Goal: Communication & Community: Answer question/provide support

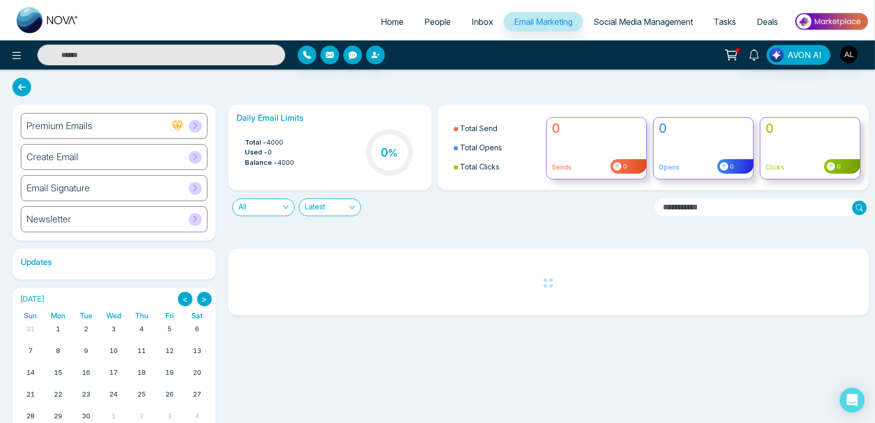
click at [192, 217] on icon at bounding box center [195, 219] width 8 height 8
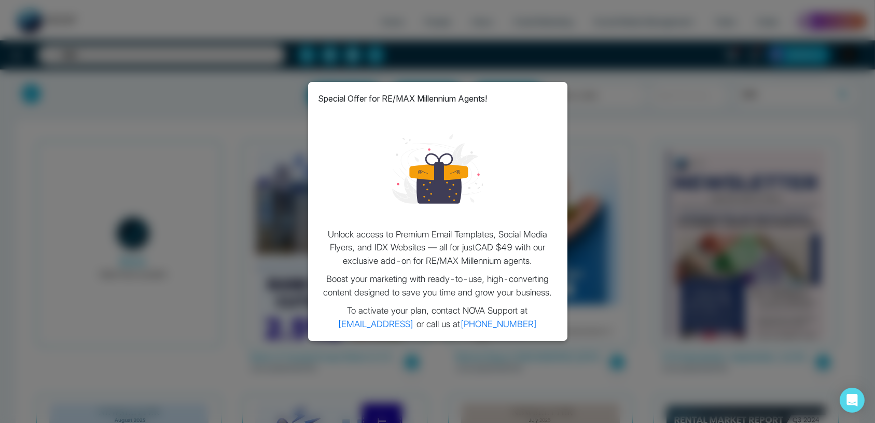
click at [516, 325] on link "[PHONE_NUMBER]" at bounding box center [498, 324] width 77 height 10
click at [621, 103] on div "Special Offer for RE/MAX Millennium Agents! Unlock access to Premium Email Temp…" at bounding box center [437, 211] width 875 height 423
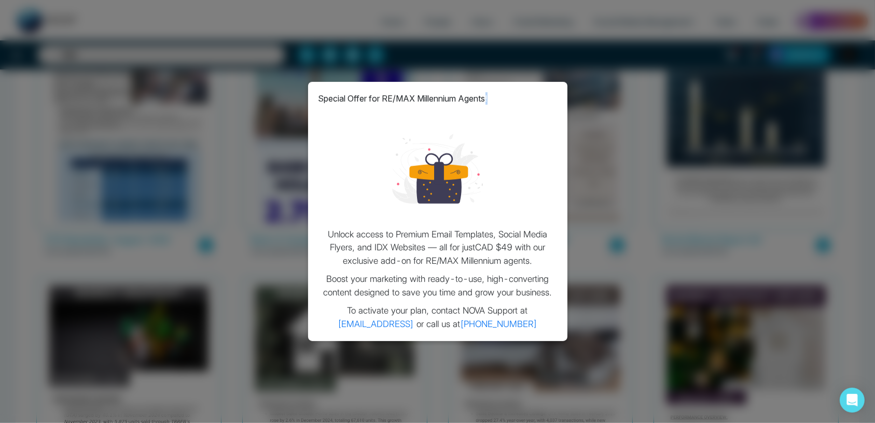
scroll to position [385, 0]
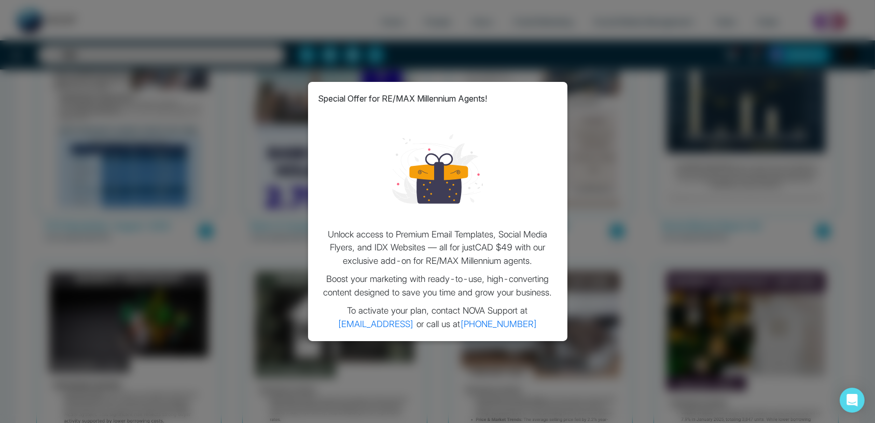
click at [211, 184] on div "Special Offer for RE/MAX Millennium Agents! Unlock access to Premium Email Temp…" at bounding box center [437, 211] width 875 height 423
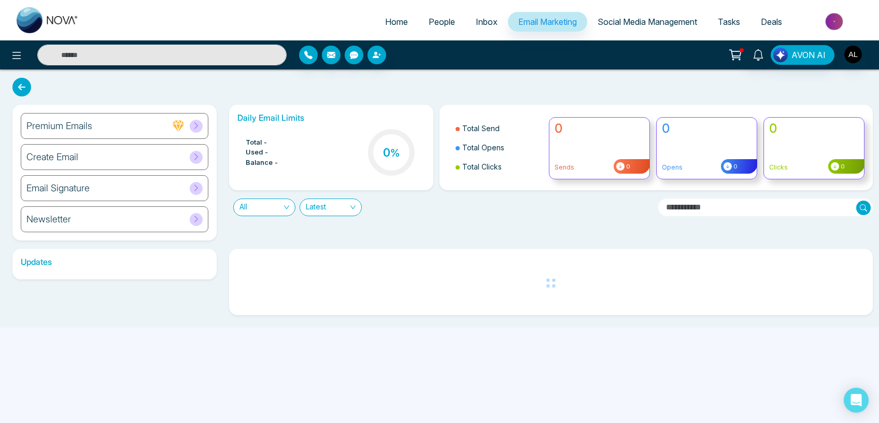
click at [613, 20] on span "Social Media Management" at bounding box center [648, 22] width 100 height 10
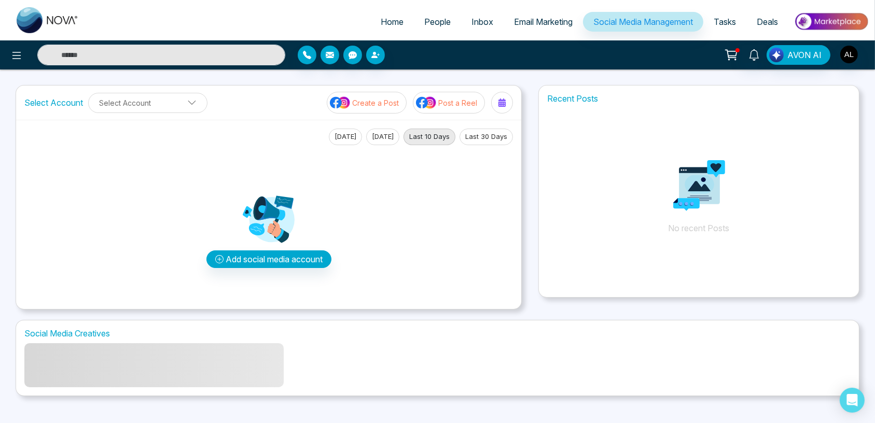
click at [725, 22] on span "Tasks" at bounding box center [724, 22] width 22 height 10
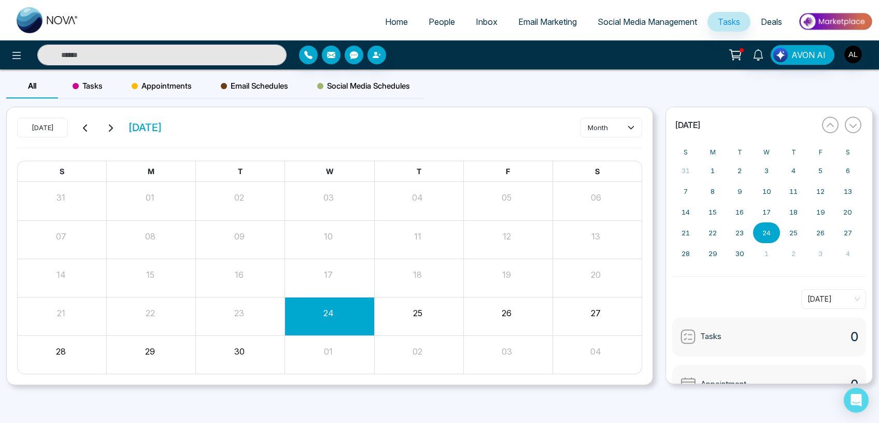
click at [775, 12] on link "Deals" at bounding box center [772, 22] width 42 height 20
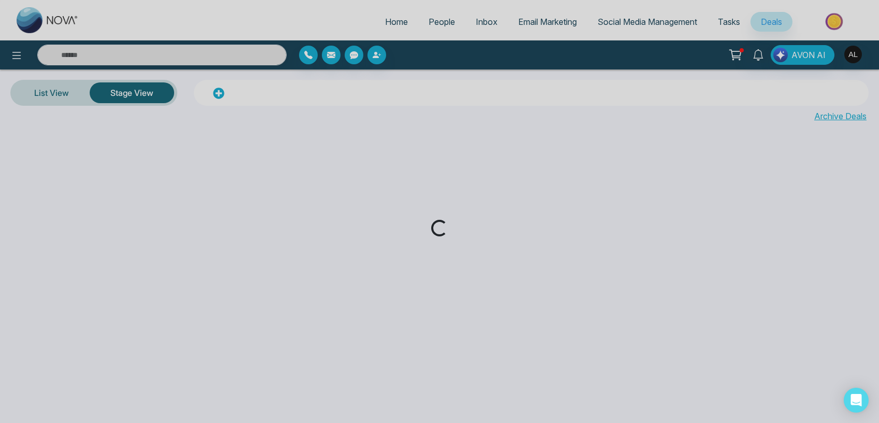
click at [739, 55] on div "Loading..." at bounding box center [439, 211] width 879 height 423
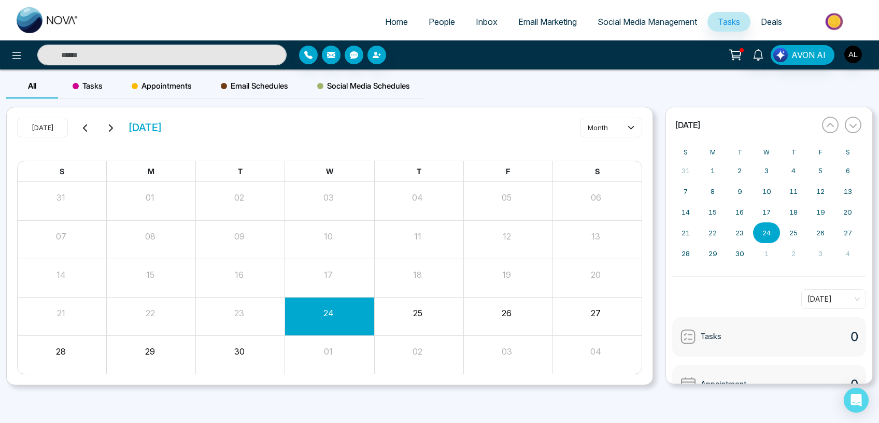
click at [739, 54] on icon at bounding box center [736, 55] width 15 height 15
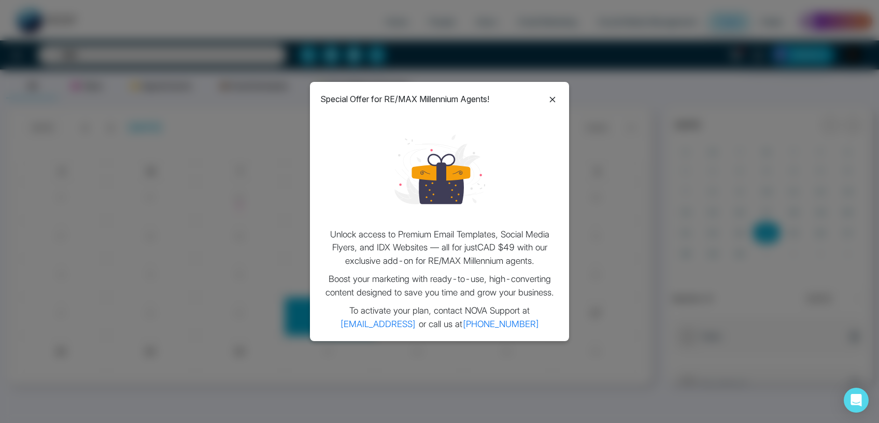
click at [552, 104] on icon at bounding box center [553, 99] width 12 height 12
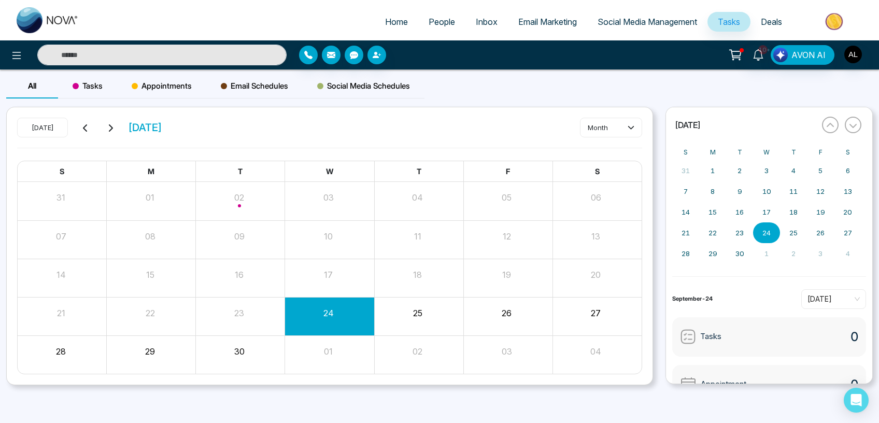
click at [742, 54] on icon at bounding box center [736, 55] width 15 height 15
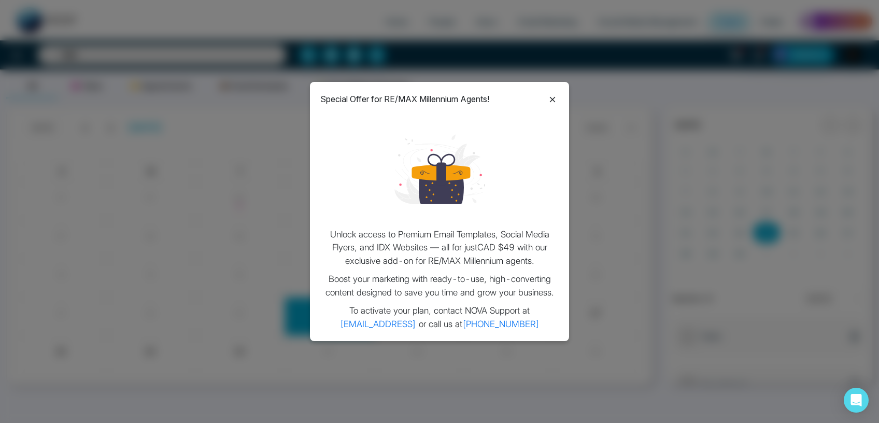
click at [555, 95] on icon at bounding box center [553, 99] width 12 height 12
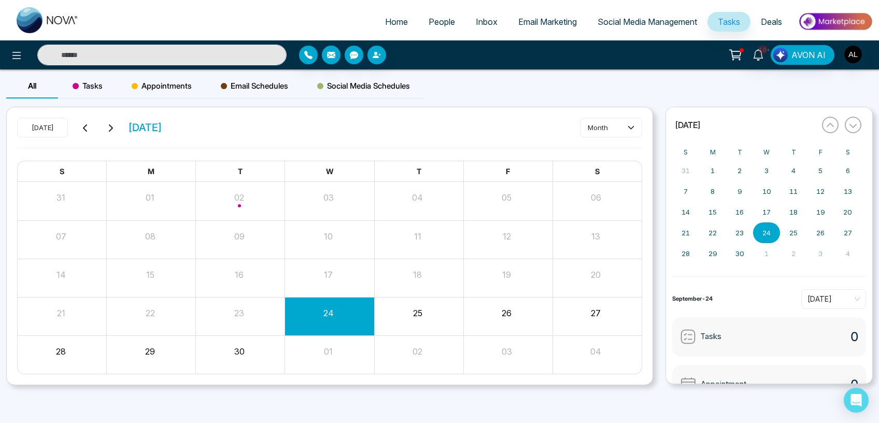
click at [739, 54] on icon at bounding box center [736, 55] width 15 height 15
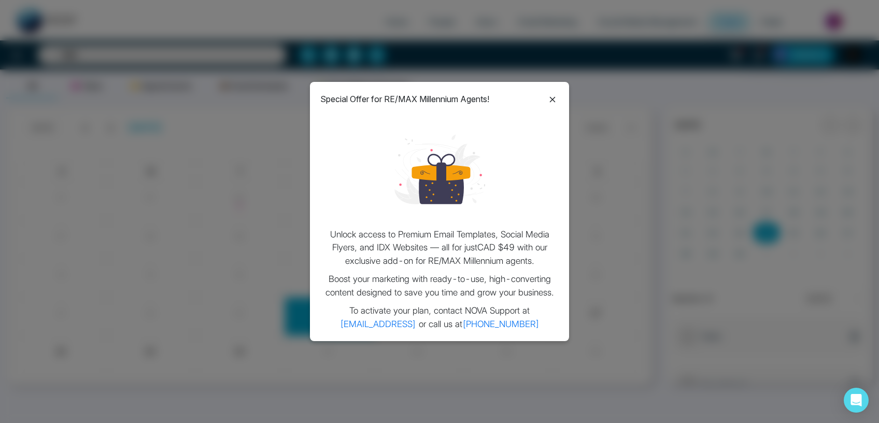
click at [551, 103] on icon at bounding box center [553, 99] width 12 height 12
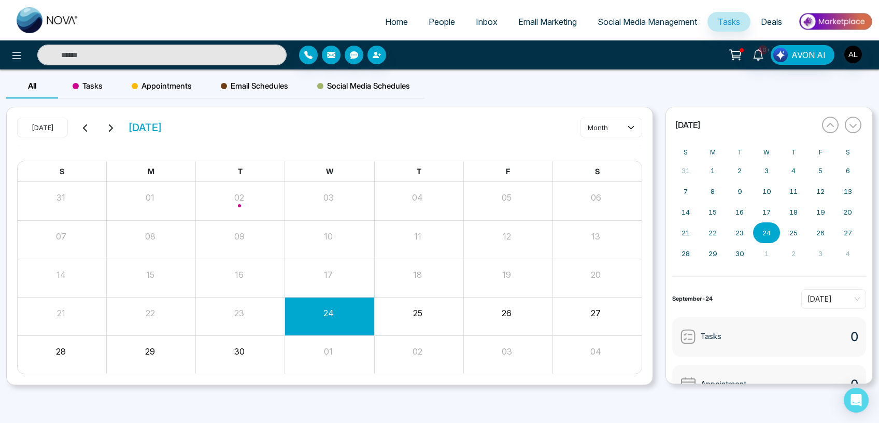
click at [740, 53] on icon at bounding box center [736, 55] width 15 height 15
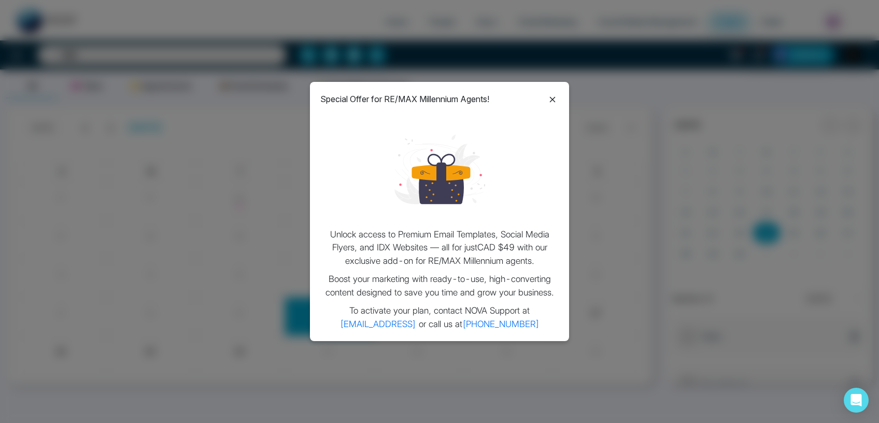
click at [555, 103] on icon at bounding box center [553, 99] width 12 height 12
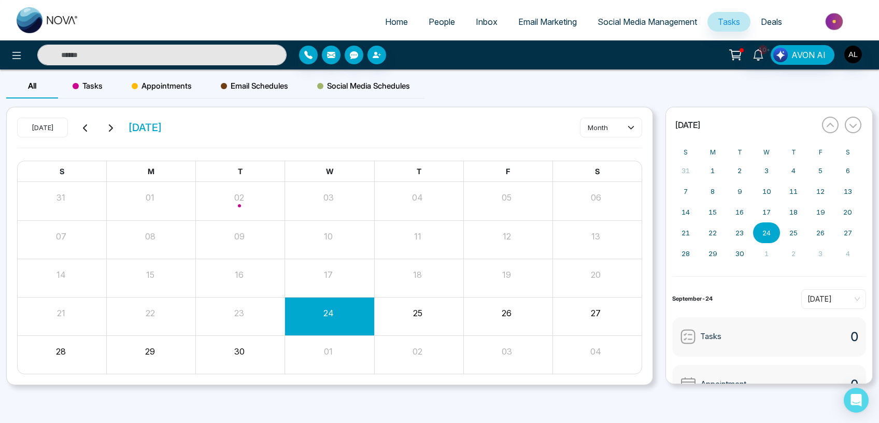
click at [736, 55] on icon at bounding box center [736, 55] width 15 height 15
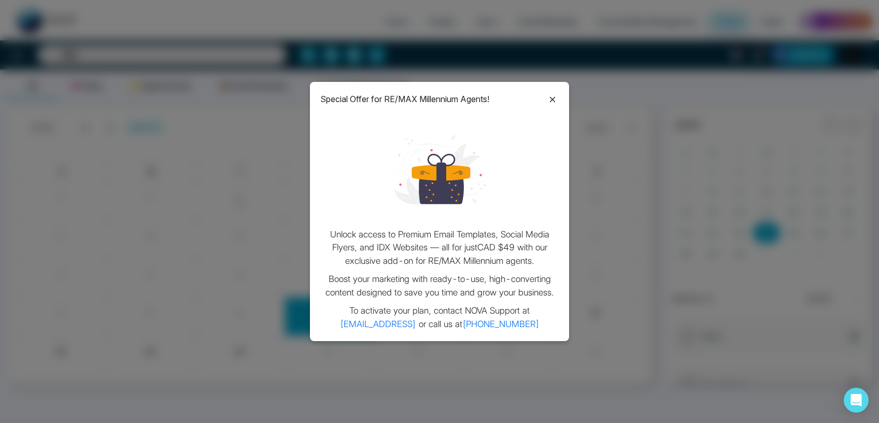
click at [557, 104] on icon at bounding box center [553, 99] width 12 height 12
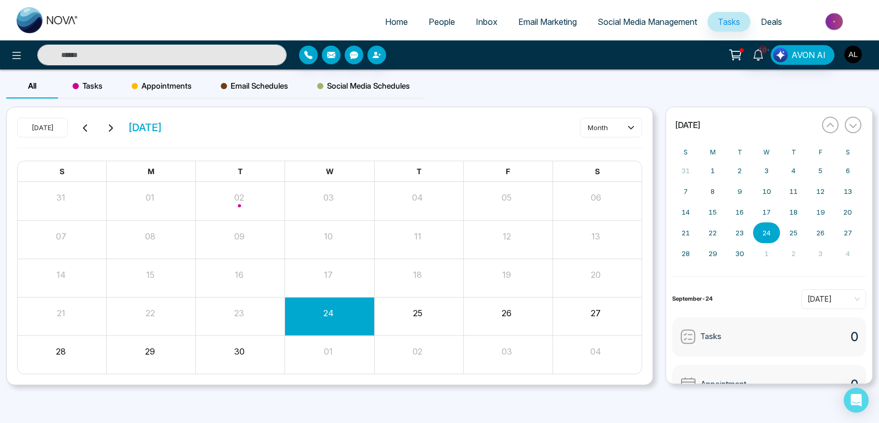
click at [846, 57] on img "button" at bounding box center [854, 55] width 18 height 18
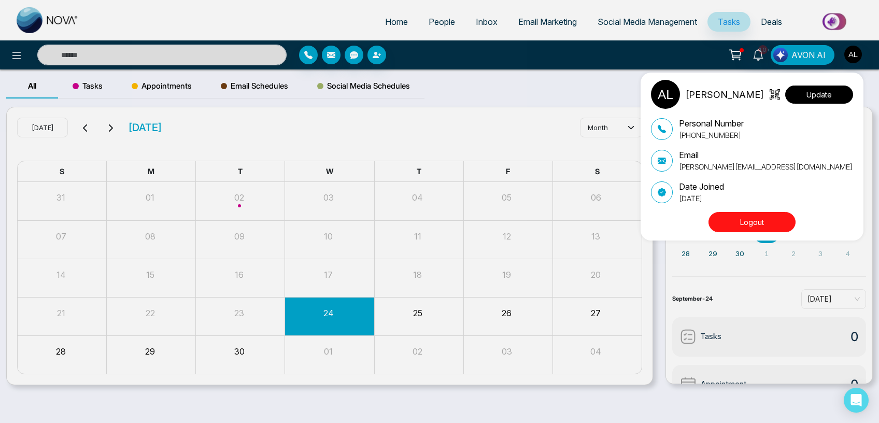
click at [825, 91] on button "Update" at bounding box center [820, 95] width 68 height 18
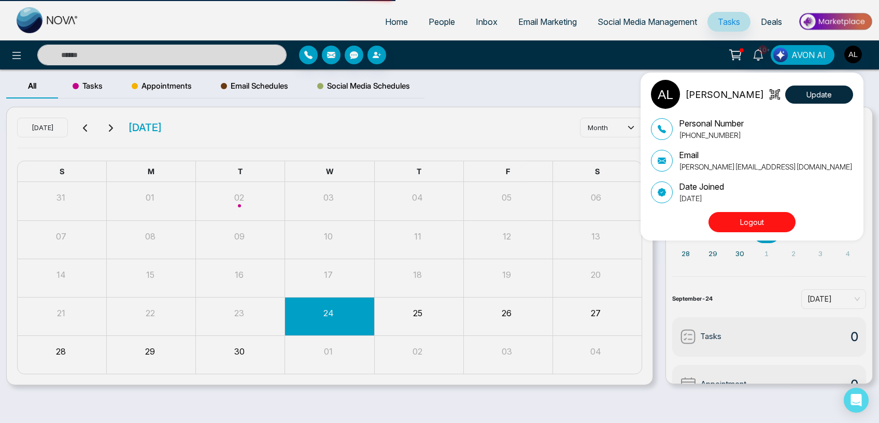
select select
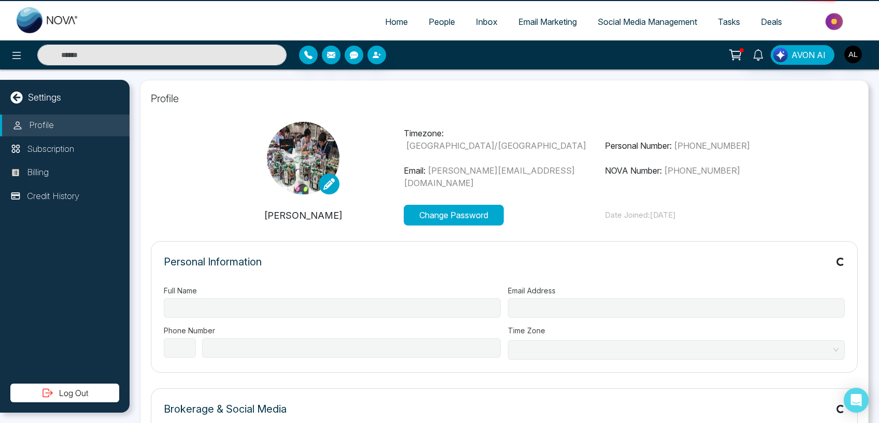
type input "**********"
select select "***"
type input "**********"
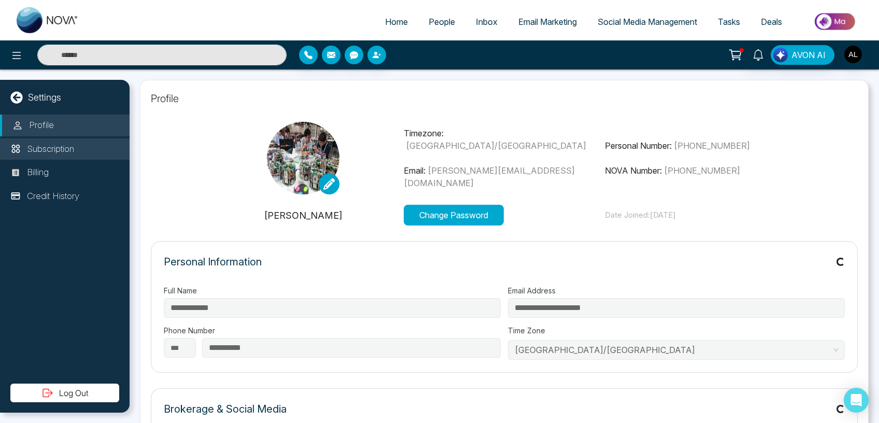
click at [81, 143] on li "Subscription" at bounding box center [65, 149] width 130 height 22
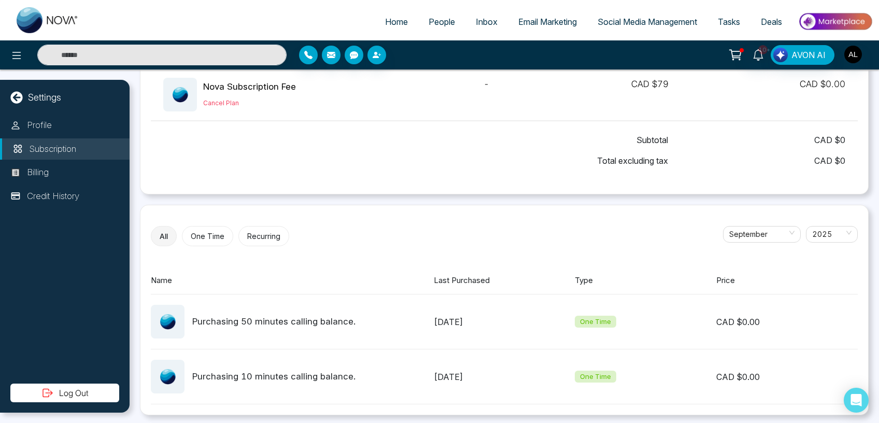
scroll to position [84, 0]
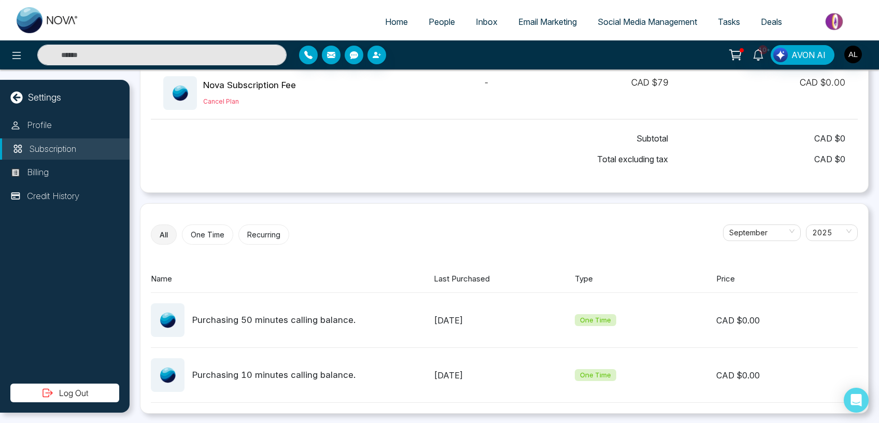
click at [203, 234] on button "One Time" at bounding box center [207, 235] width 51 height 20
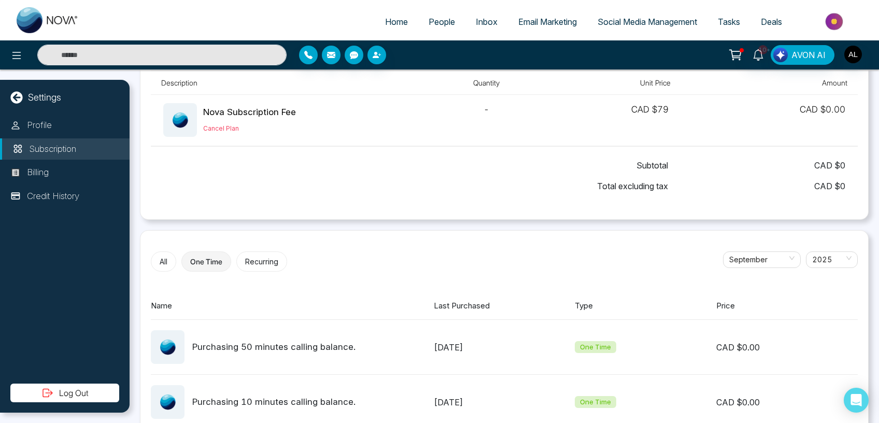
scroll to position [0, 0]
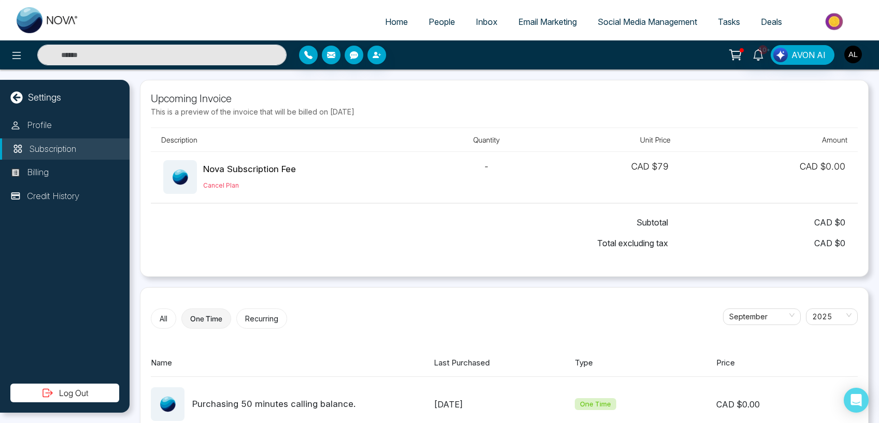
drag, startPoint x: 341, startPoint y: 108, endPoint x: 377, endPoint y: 108, distance: 36.3
click at [377, 108] on p "This is a preview of the invoice that will be billed on [DATE]" at bounding box center [504, 111] width 707 height 11
click at [327, 112] on p "This is a preview of the invoice that will be billed on [DATE]" at bounding box center [504, 111] width 707 height 11
click at [760, 58] on icon at bounding box center [758, 54] width 10 height 11
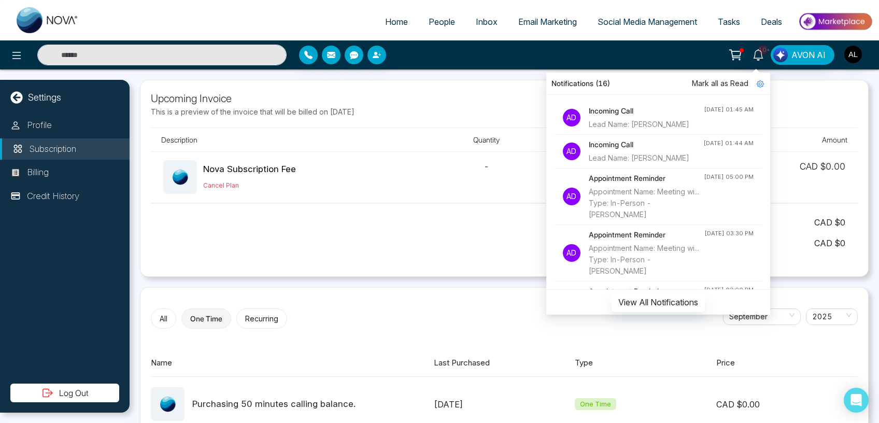
click at [624, 110] on h4 "Incoming Call" at bounding box center [646, 110] width 115 height 11
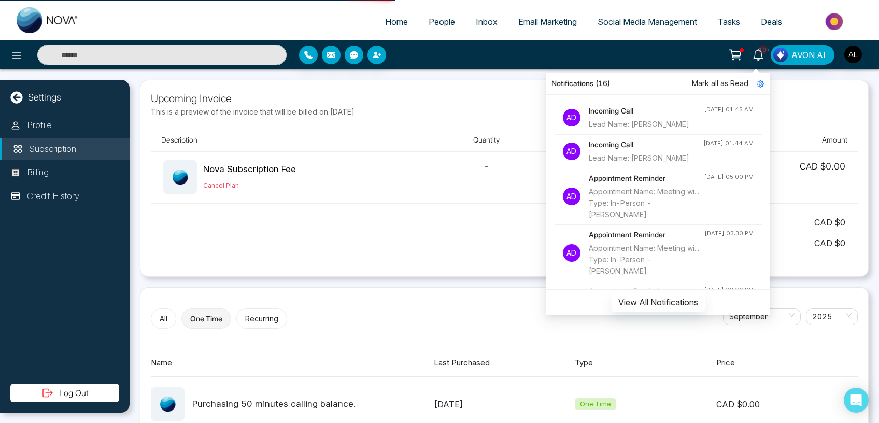
click at [437, 20] on span "People" at bounding box center [442, 22] width 26 height 10
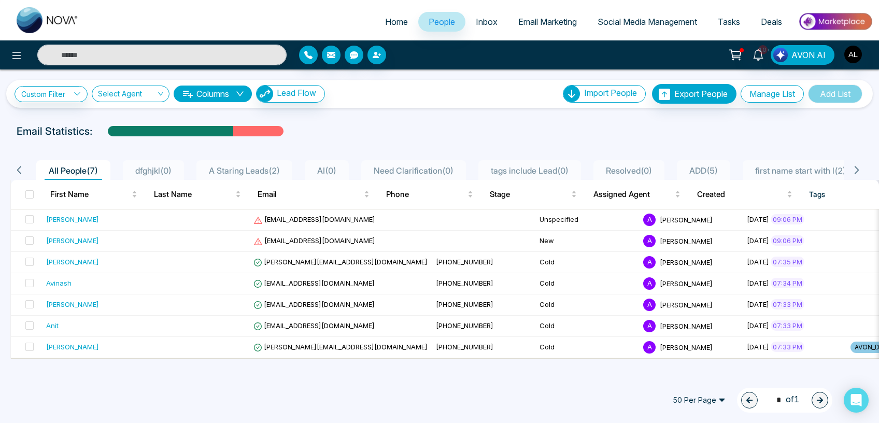
click at [529, 22] on span "Email Marketing" at bounding box center [548, 22] width 59 height 10
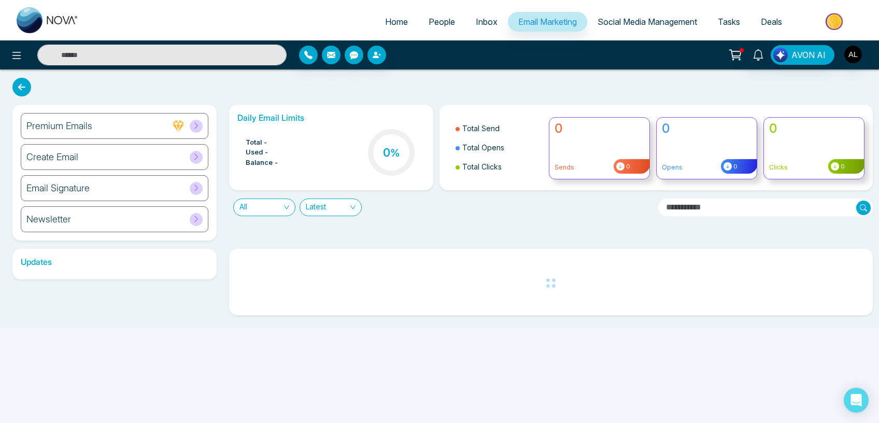
click at [156, 129] on div "Premium Emails" at bounding box center [115, 126] width 188 height 26
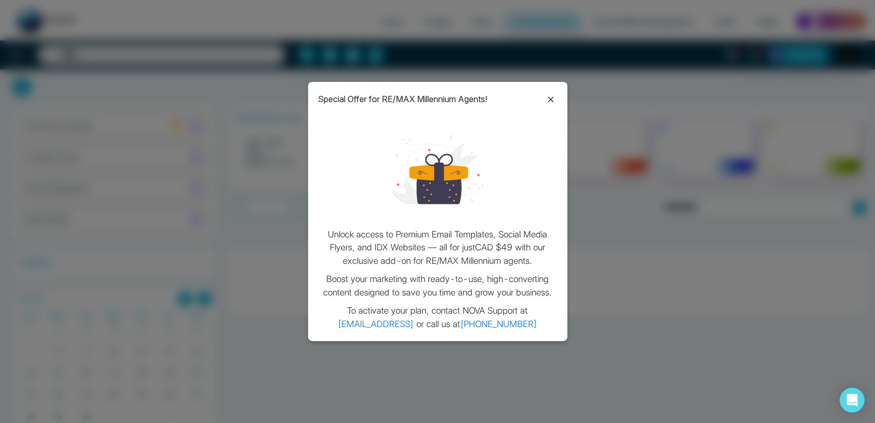
click at [554, 103] on icon at bounding box center [550, 99] width 12 height 12
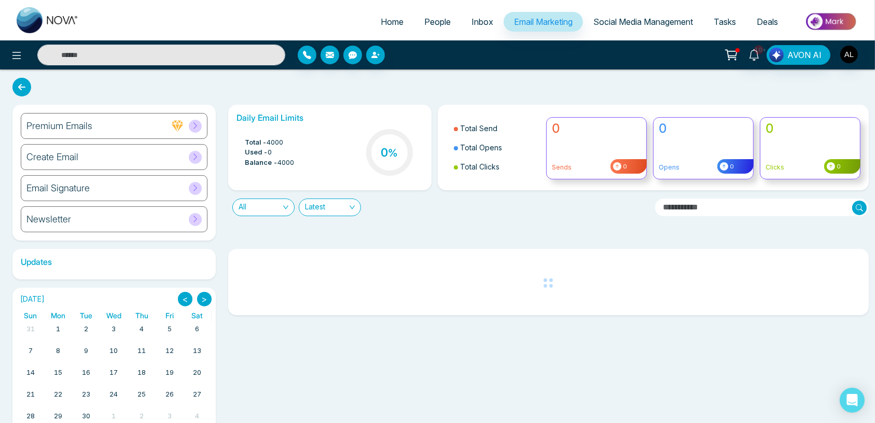
click at [116, 220] on div "Newsletter" at bounding box center [114, 219] width 187 height 26
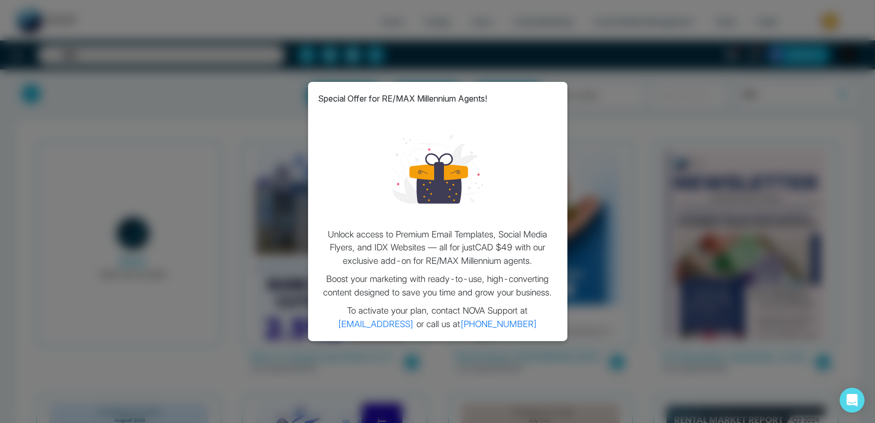
click at [550, 110] on div "Special Offer for RE/MAX Millennium Agents! Unlock access to Premium Email Temp…" at bounding box center [437, 211] width 259 height 259
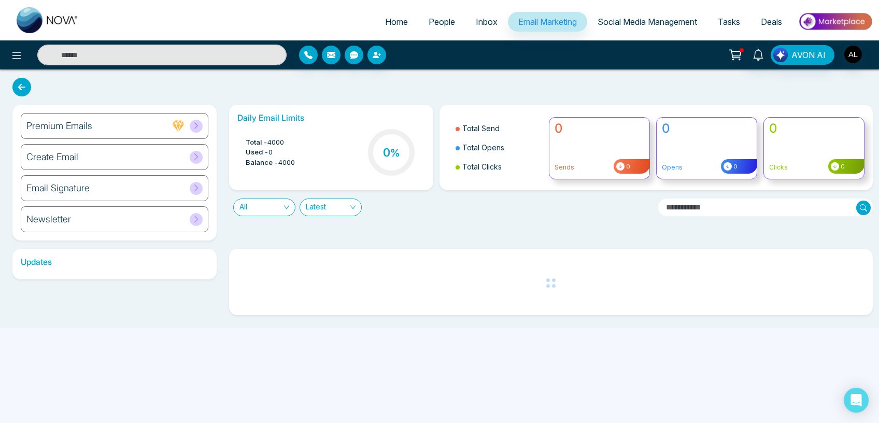
click at [429, 20] on span "People" at bounding box center [442, 22] width 26 height 10
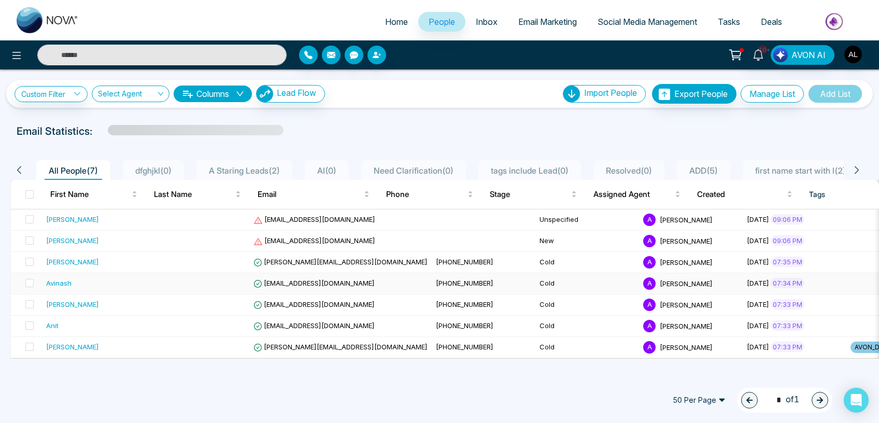
click at [299, 281] on span "[EMAIL_ADDRESS][DOMAIN_NAME]" at bounding box center [314, 283] width 121 height 8
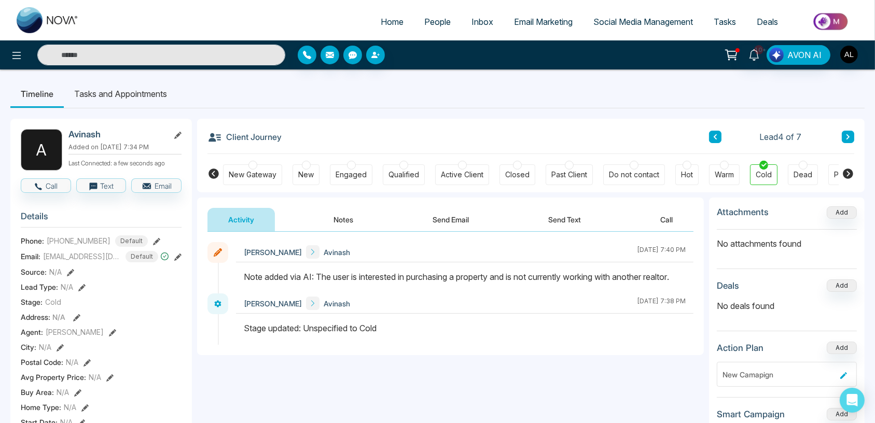
click at [449, 219] on button "Send Email" at bounding box center [451, 219] width 78 height 23
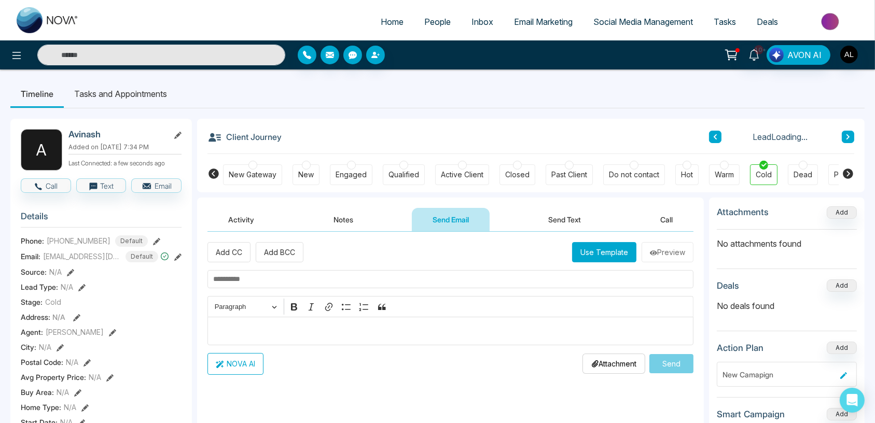
click at [570, 247] on div "Add CC Add BCC Use Template Preview" at bounding box center [450, 252] width 486 height 20
click at [597, 251] on button "Use Template" at bounding box center [604, 252] width 64 height 20
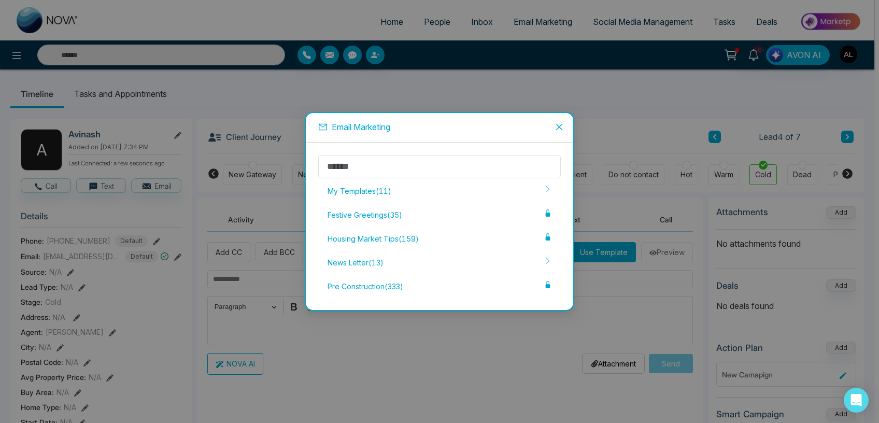
click at [562, 125] on icon "close" at bounding box center [559, 127] width 6 height 6
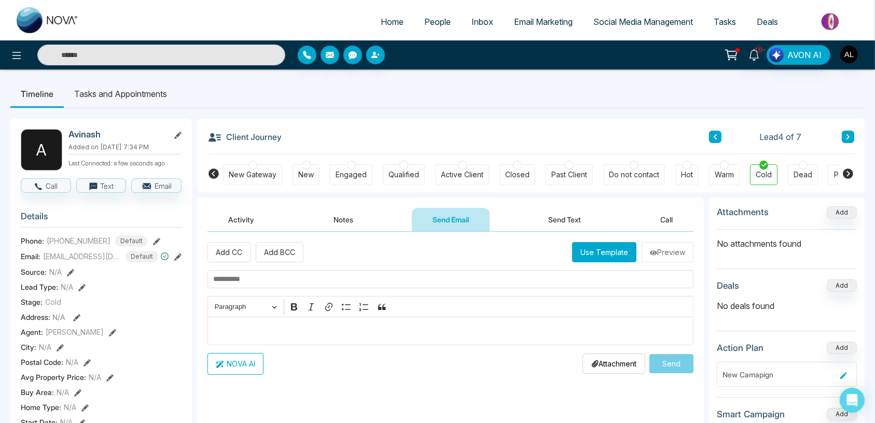
click at [591, 251] on button "Use Template" at bounding box center [604, 252] width 64 height 20
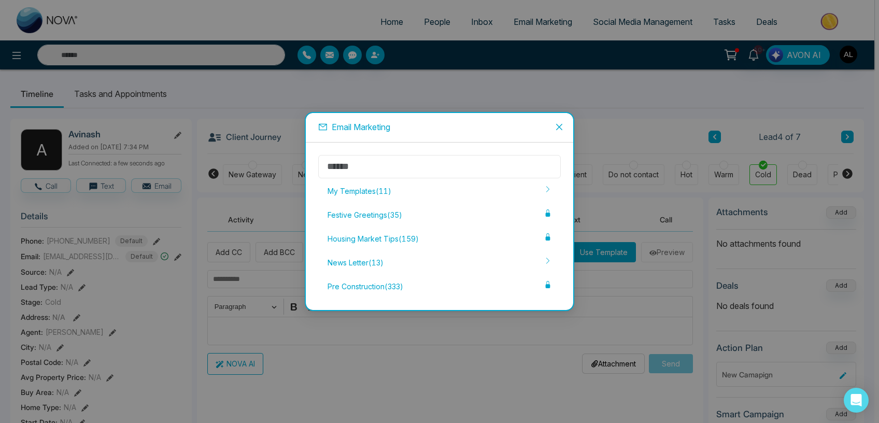
click at [357, 167] on input "text" at bounding box center [439, 166] width 243 height 23
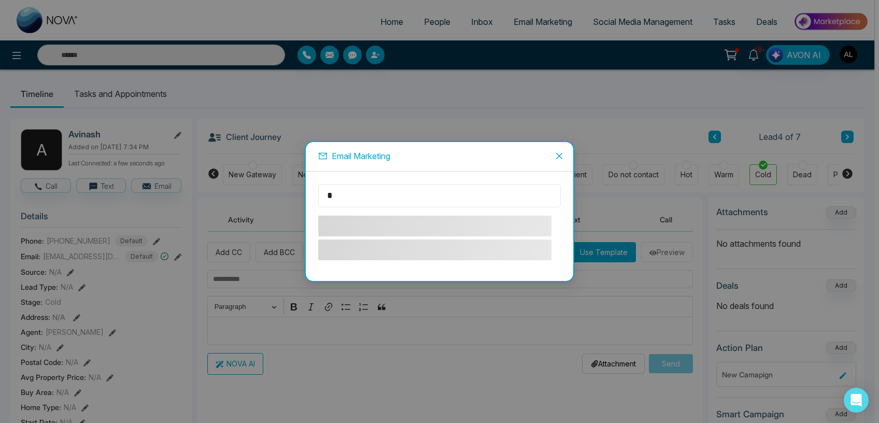
drag, startPoint x: 338, startPoint y: 195, endPoint x: 325, endPoint y: 198, distance: 13.3
click at [325, 198] on input "*" at bounding box center [439, 195] width 243 height 23
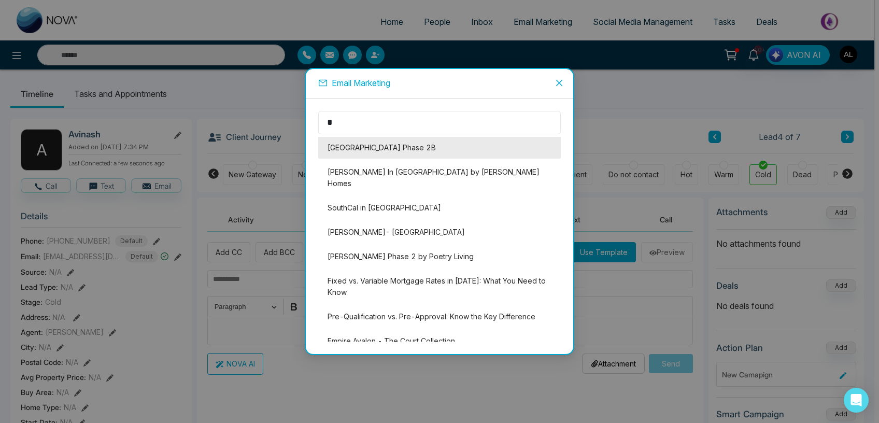
type input "*"
click at [383, 150] on li "[GEOGRAPHIC_DATA] Phase 2B" at bounding box center [439, 148] width 243 height 22
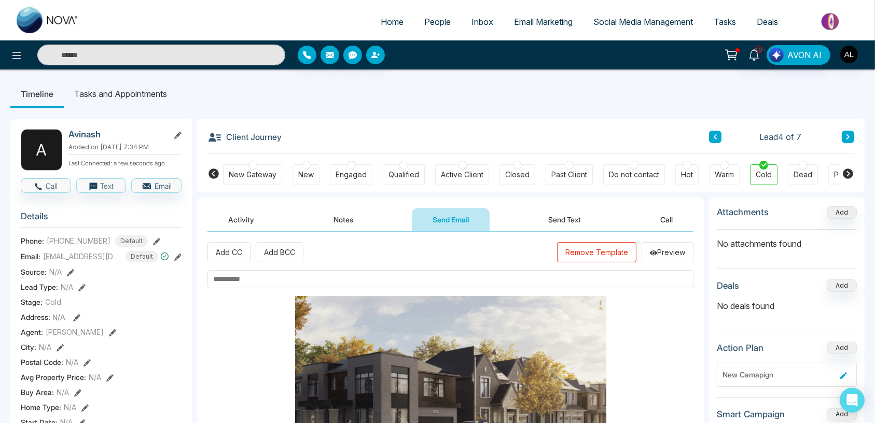
click at [596, 258] on button "Remove Template" at bounding box center [596, 252] width 79 height 20
